Goal: Task Accomplishment & Management: Manage account settings

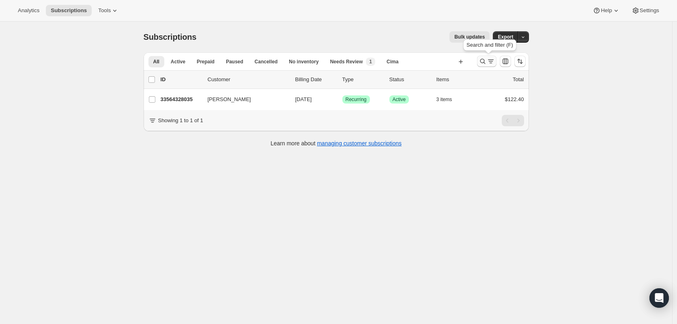
click at [487, 65] on icon "Search and filter results" at bounding box center [483, 61] width 8 height 8
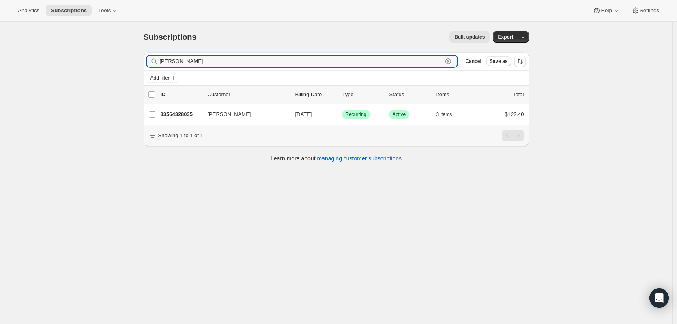
click at [451, 60] on icon "button" at bounding box center [448, 61] width 8 height 8
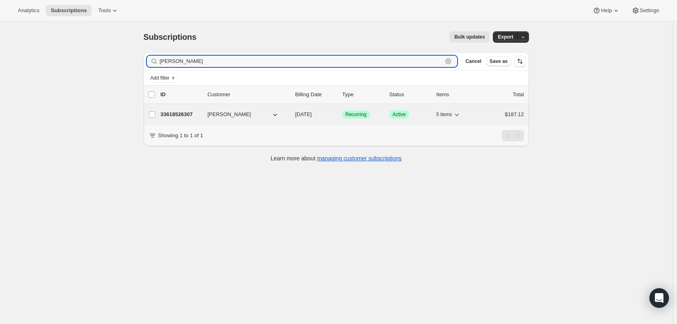
type input "[PERSON_NAME]"
click at [179, 119] on div "33618526307 Jenna Mitchem 09/17/2025 Success Recurring Success Active 5 items $…" at bounding box center [343, 114] width 364 height 11
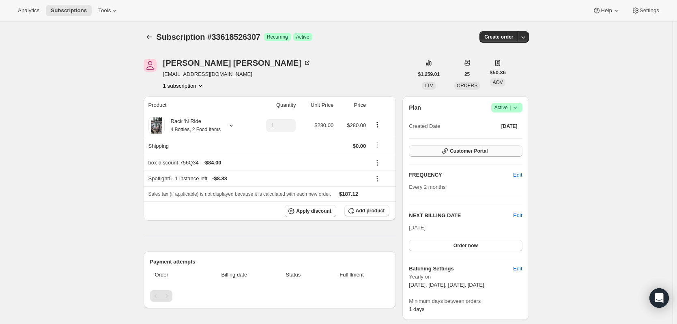
click at [478, 155] on button "Customer Portal" at bounding box center [465, 150] width 113 height 11
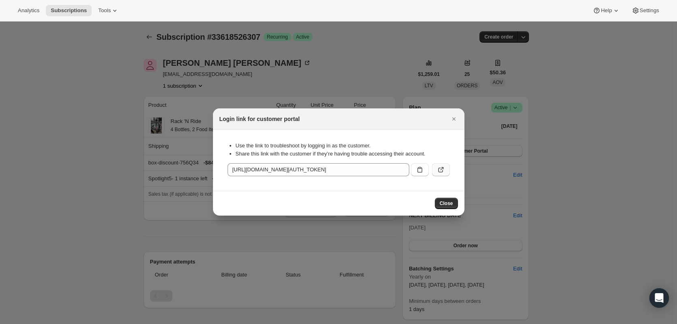
click at [443, 166] on icon ":rqp:" at bounding box center [441, 170] width 8 height 8
click at [453, 206] on span "Close" at bounding box center [446, 203] width 13 height 6
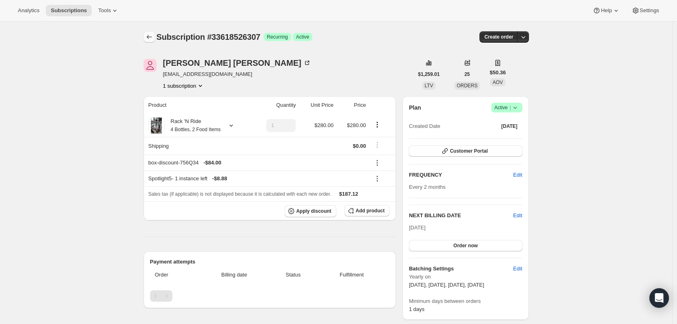
click at [147, 35] on icon "Subscriptions" at bounding box center [149, 37] width 8 height 8
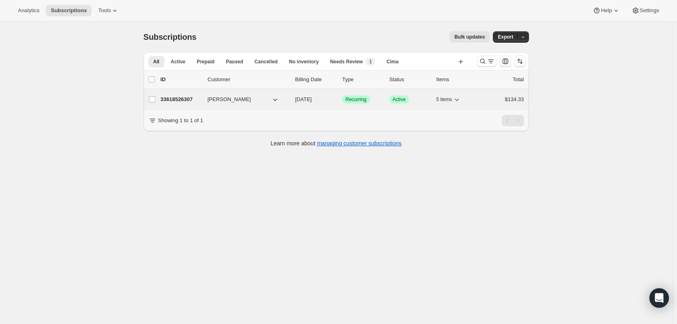
click at [182, 101] on p "33618526307" at bounding box center [181, 99] width 41 height 8
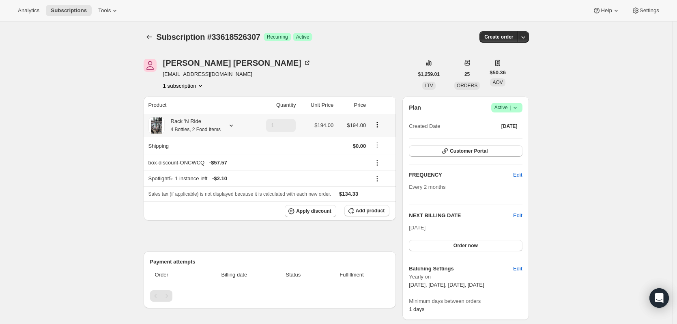
click at [235, 127] on icon at bounding box center [231, 125] width 8 height 8
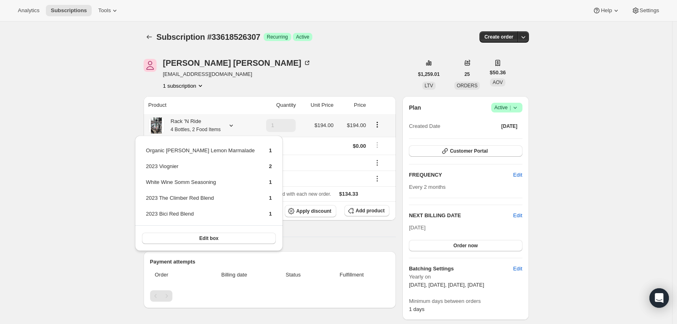
click at [235, 127] on icon at bounding box center [231, 125] width 8 height 8
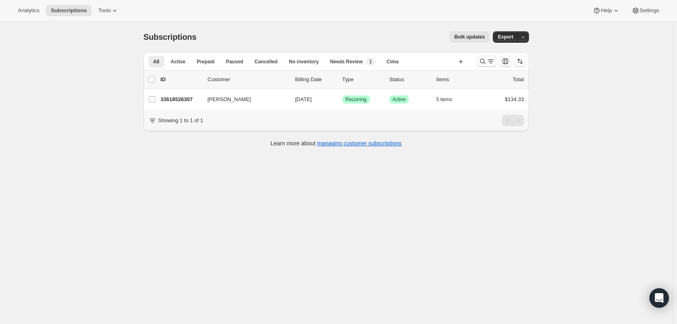
click at [491, 59] on icon "Search and filter results" at bounding box center [491, 61] width 8 height 8
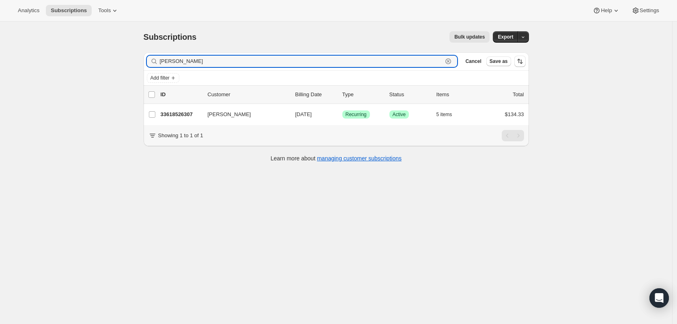
click at [452, 58] on icon "button" at bounding box center [448, 61] width 8 height 8
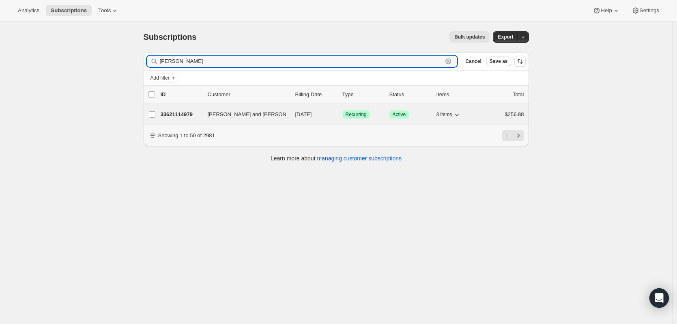
type input "[PERSON_NAME]"
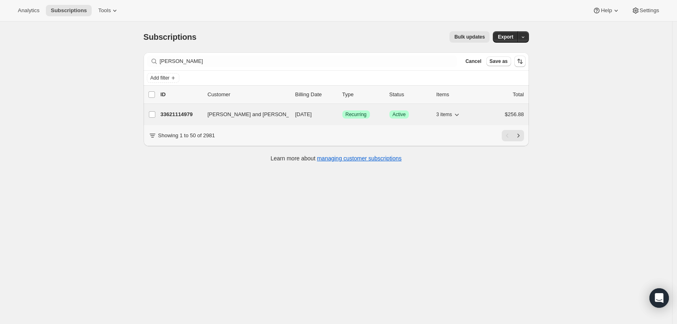
click at [239, 112] on span "[PERSON_NAME] and [PERSON_NAME]" at bounding box center [257, 114] width 99 height 8
click at [190, 114] on p "33621114979" at bounding box center [181, 114] width 41 height 8
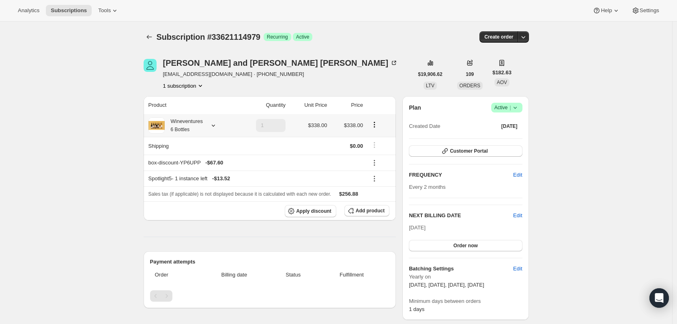
click at [213, 125] on icon at bounding box center [213, 125] width 8 height 8
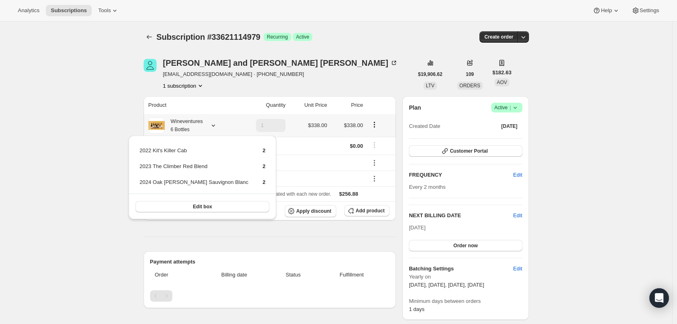
click at [213, 125] on icon at bounding box center [213, 125] width 8 height 8
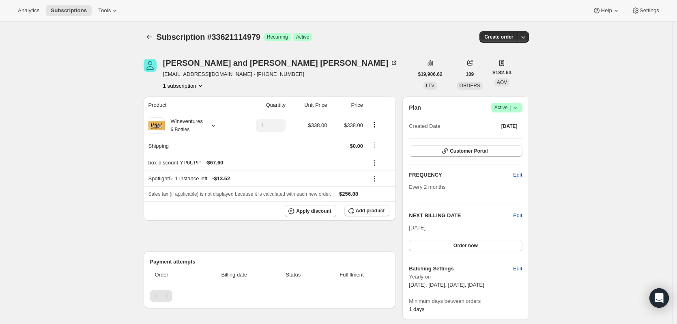
click at [204, 86] on icon "Product actions" at bounding box center [200, 86] width 8 height 8
click at [215, 129] on icon at bounding box center [213, 125] width 8 height 8
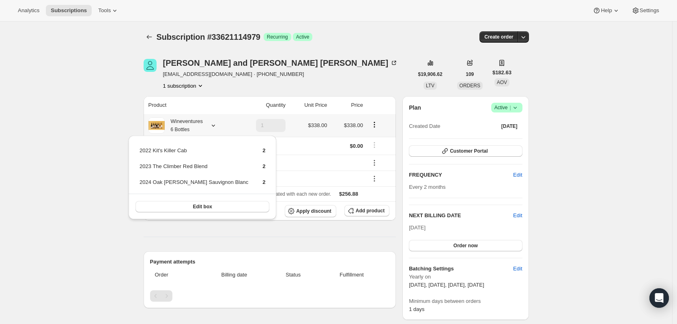
click at [215, 129] on icon at bounding box center [213, 125] width 8 height 8
